Goal: Find specific page/section: Find specific page/section

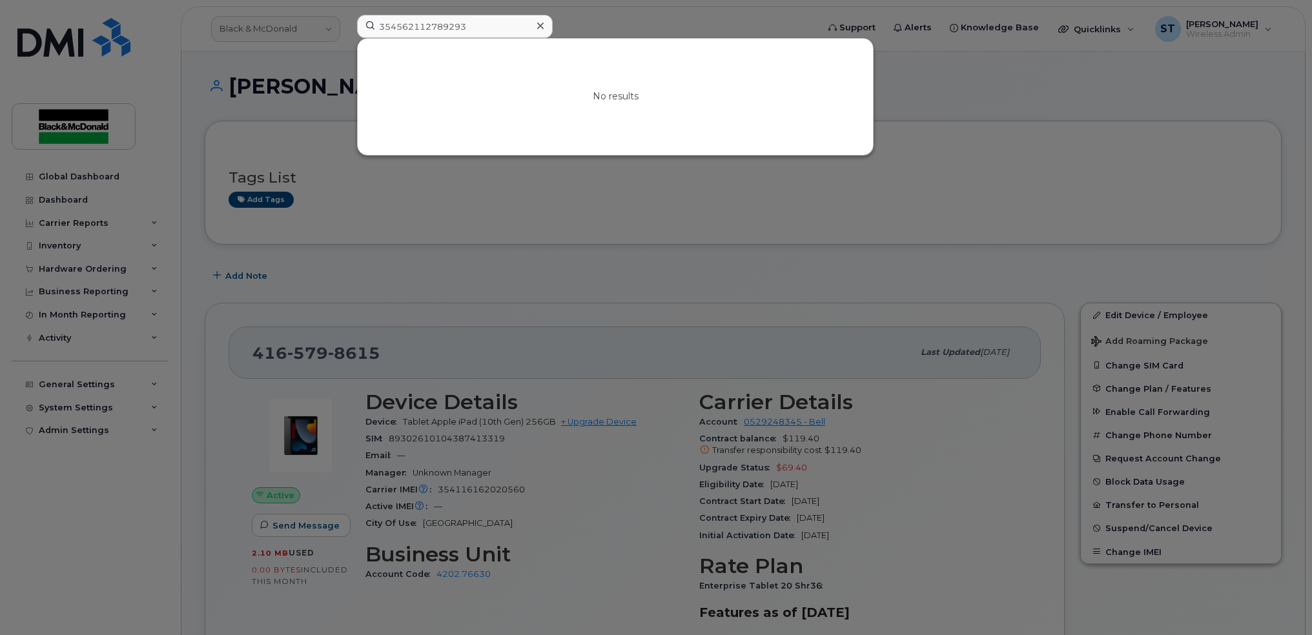
click at [541, 25] on icon at bounding box center [540, 26] width 6 height 6
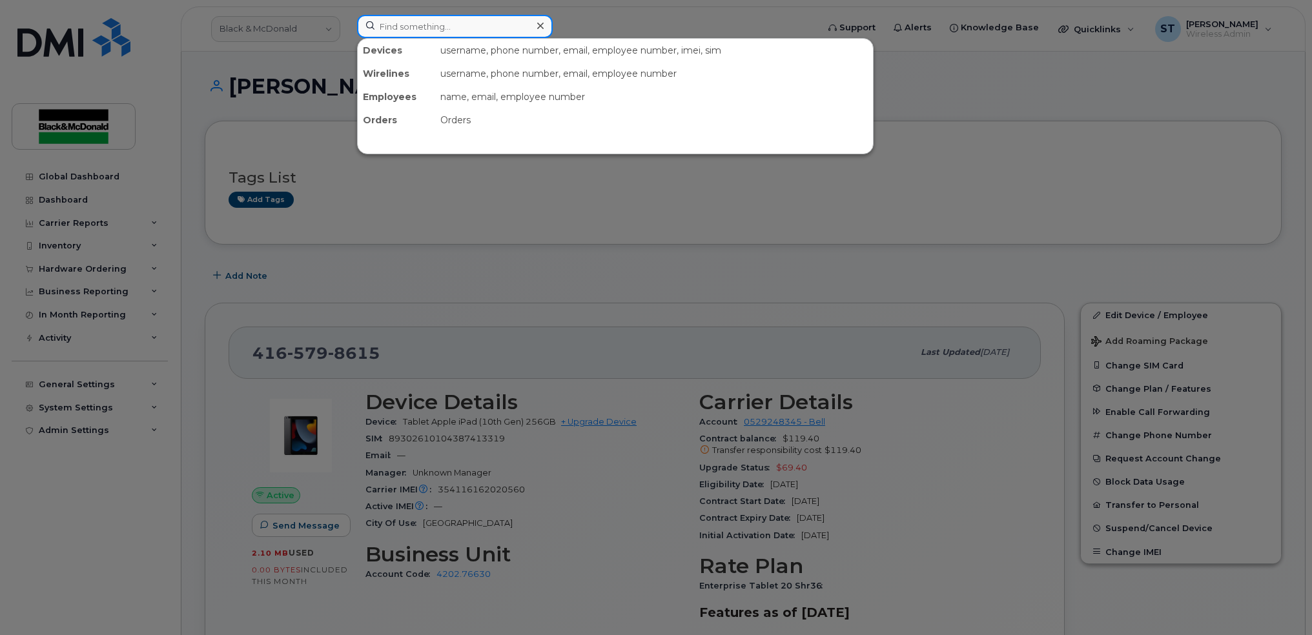
click at [395, 30] on input at bounding box center [455, 26] width 196 height 23
paste input "4374258553"
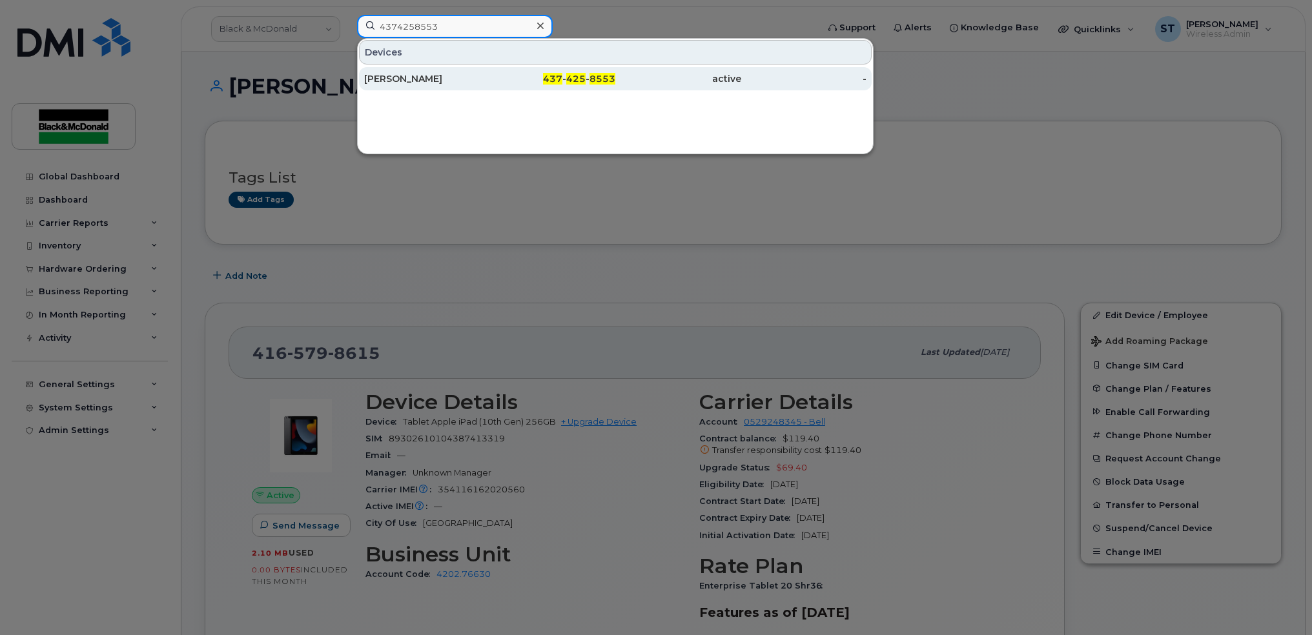
type input "4374258553"
click at [404, 83] on div "[PERSON_NAME]" at bounding box center [427, 78] width 126 height 13
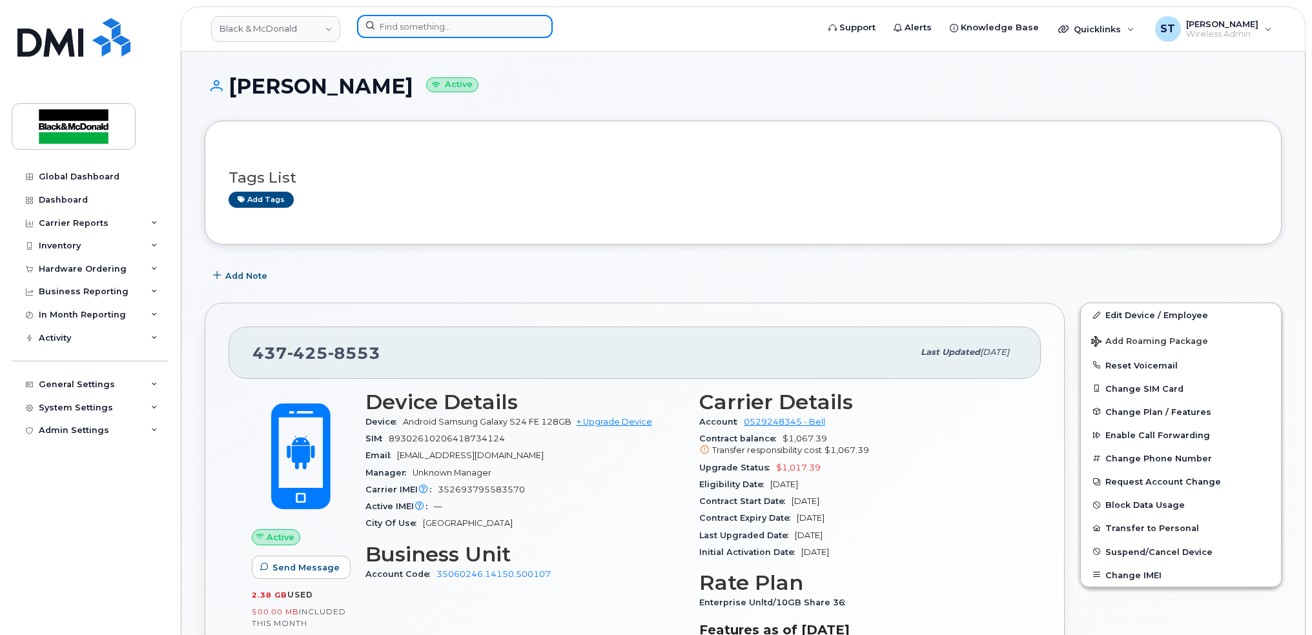
click at [390, 33] on input at bounding box center [455, 26] width 196 height 23
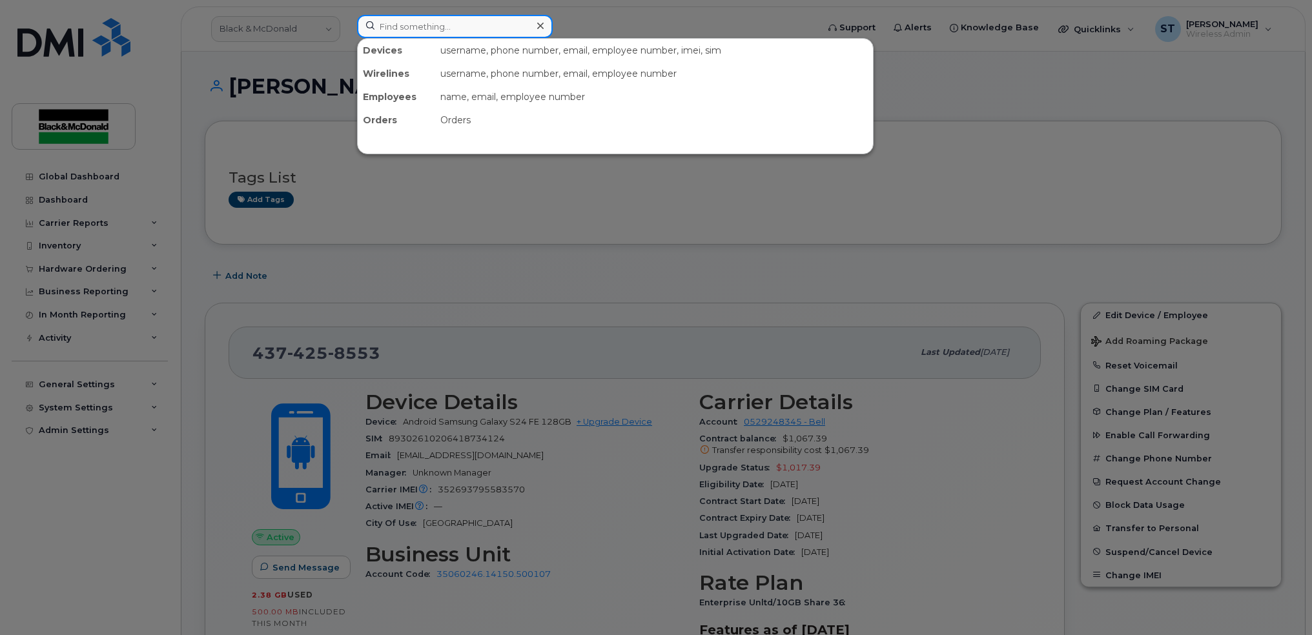
paste input "4166782241"
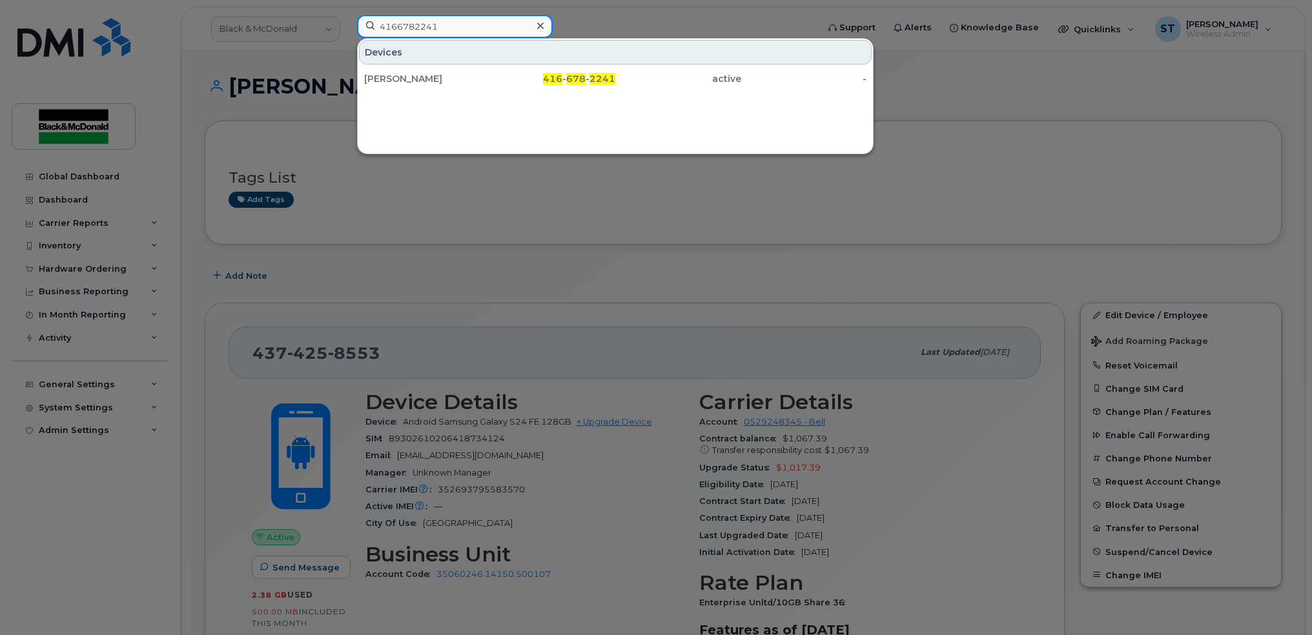
type input "4166782241"
click at [393, 72] on div "[PERSON_NAME]" at bounding box center [427, 78] width 126 height 23
